Goal: Transaction & Acquisition: Purchase product/service

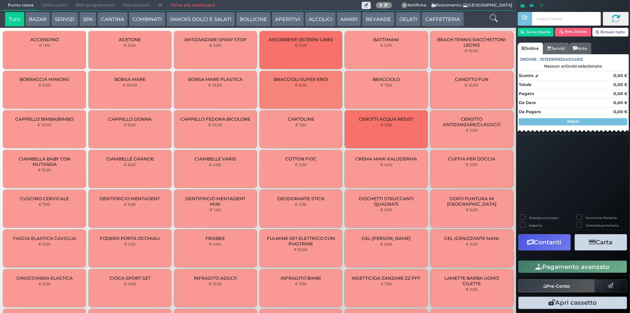
click at [44, 18] on button "BAZAR" at bounding box center [37, 19] width 25 height 14
click at [69, 18] on button "SERVIZI" at bounding box center [64, 19] width 27 height 14
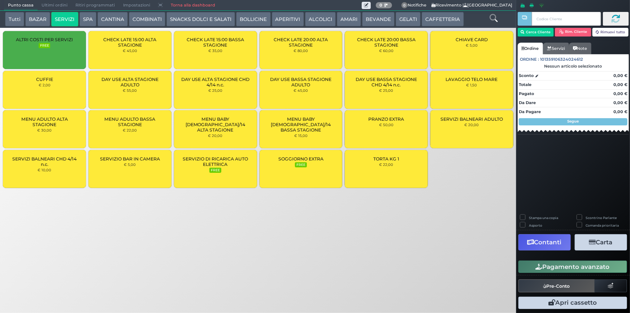
click at [461, 79] on span "LAVAGGIO TELO MARE" at bounding box center [472, 79] width 52 height 5
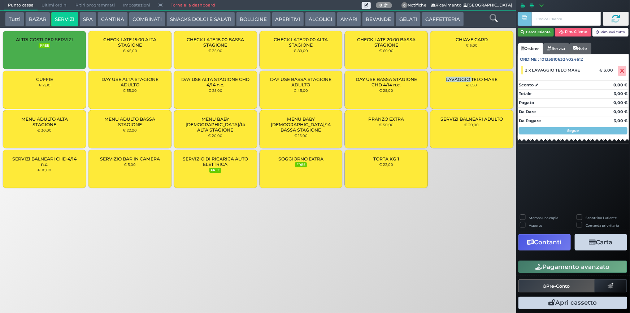
click at [546, 33] on button "Cerca Cliente" at bounding box center [536, 32] width 36 height 9
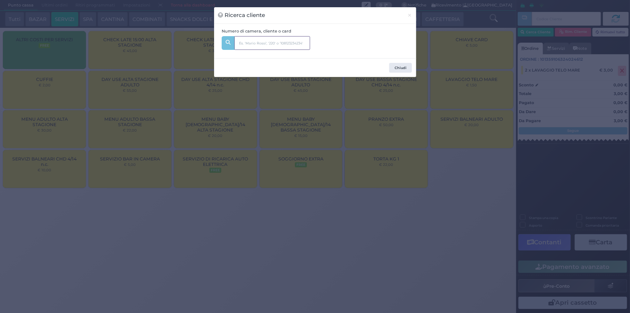
click at [269, 47] on input "text" at bounding box center [272, 43] width 76 height 14
type input "338"
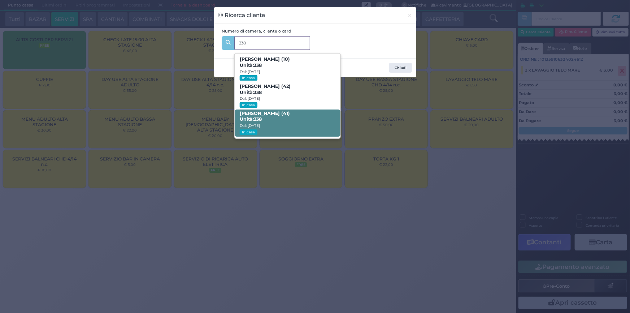
click at [294, 122] on span "Anna Colonna (41) Unità: 338 Dal: 03/09/2025 In casa" at bounding box center [288, 122] width 106 height 27
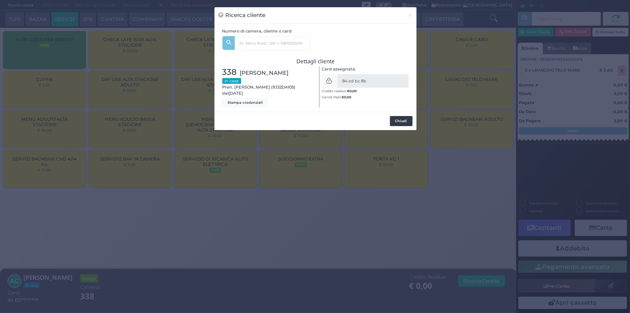
click at [405, 119] on button "Chiudi" at bounding box center [401, 121] width 23 height 10
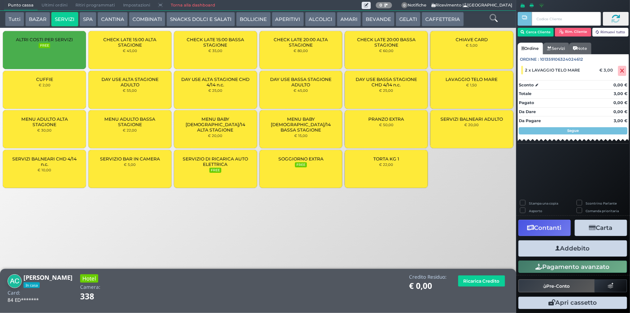
click at [562, 252] on button "Addebito" at bounding box center [573, 248] width 109 height 16
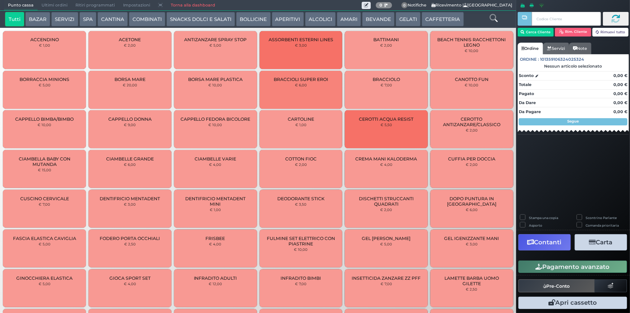
click at [48, 16] on button "BAZAR" at bounding box center [37, 19] width 25 height 14
click at [59, 20] on button "SERVIZI" at bounding box center [64, 19] width 27 height 14
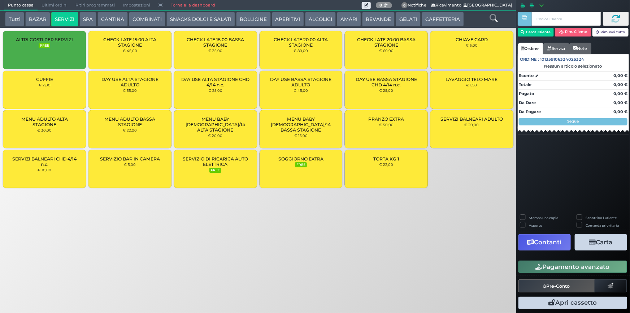
click at [459, 84] on div "LAVAGGIO TELO MARE € 1,50" at bounding box center [471, 90] width 83 height 38
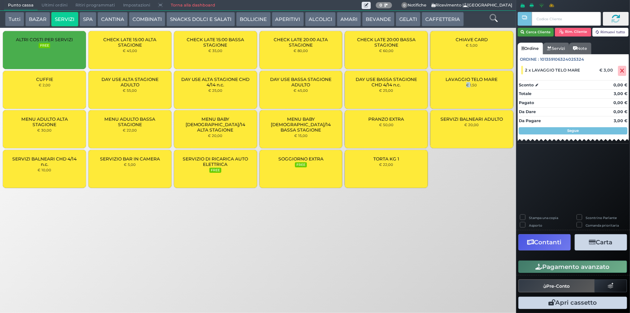
click at [525, 30] on button "Cerca Cliente" at bounding box center [536, 32] width 36 height 9
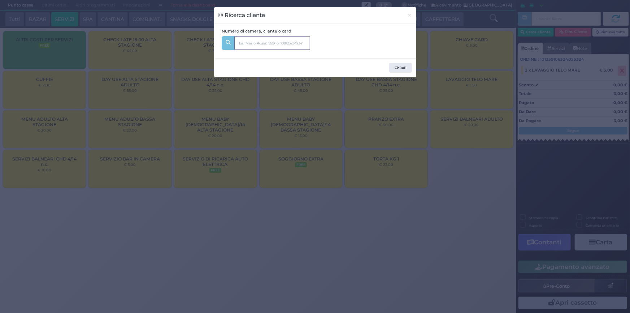
click at [261, 37] on input "text" at bounding box center [272, 43] width 76 height 14
type input "330"
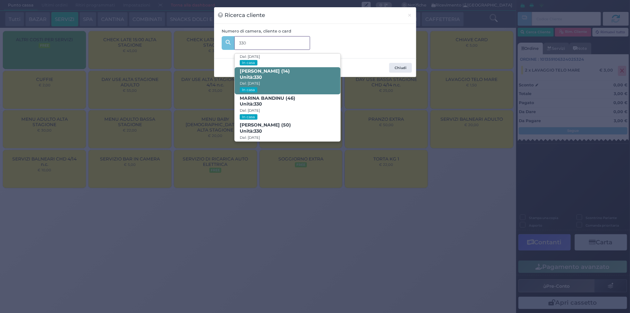
scroll to position [34, 0]
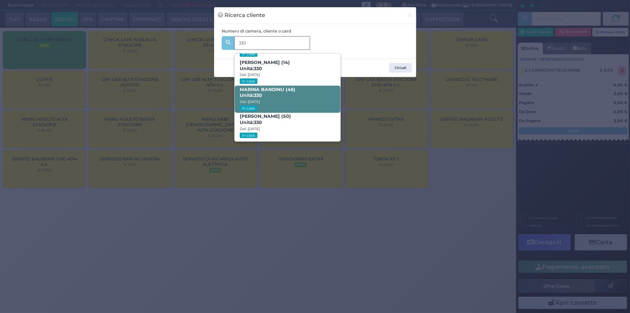
click at [278, 95] on span "MARINA BANDINU (46) Unità: 330 Dal: [DATE] In casa" at bounding box center [288, 99] width 106 height 27
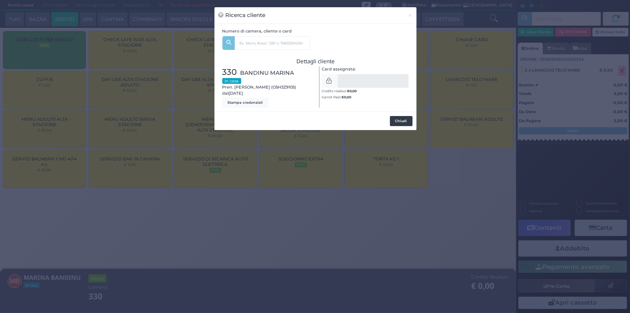
click at [404, 124] on button "Chiudi" at bounding box center [401, 121] width 23 height 10
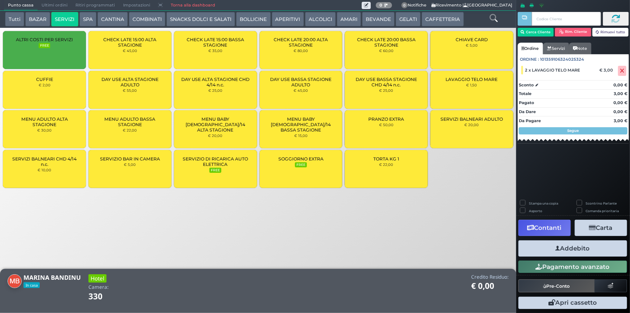
click at [565, 244] on button "Addebito" at bounding box center [573, 248] width 109 height 16
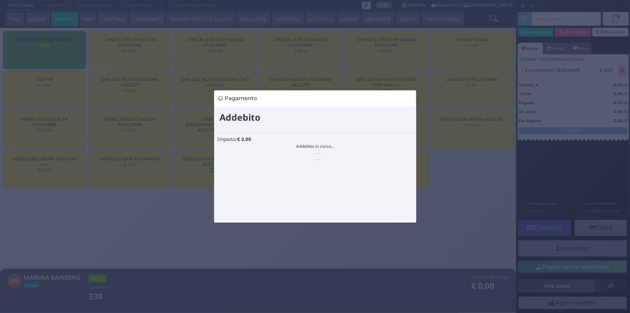
scroll to position [0, 0]
